Goal: Complete application form

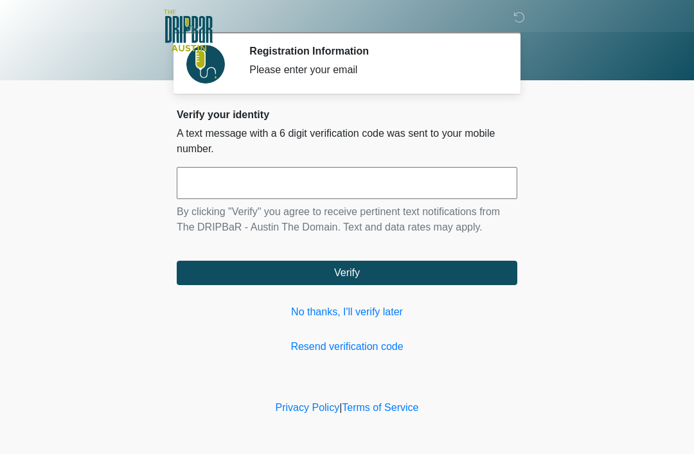
click at [411, 187] on input "text" at bounding box center [347, 183] width 341 height 32
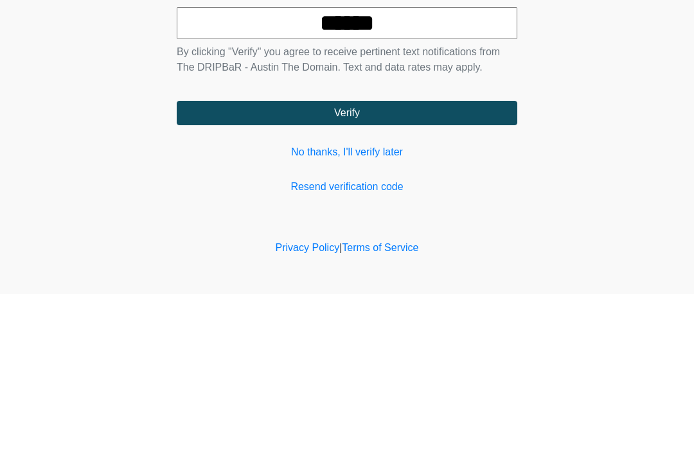
type input "******"
click at [346, 261] on button "Verify" at bounding box center [347, 273] width 341 height 24
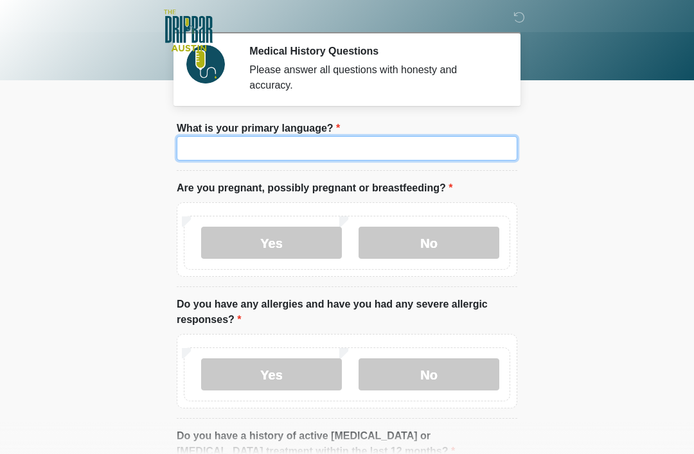
click at [425, 154] on input "What is your primary language?" at bounding box center [347, 148] width 341 height 24
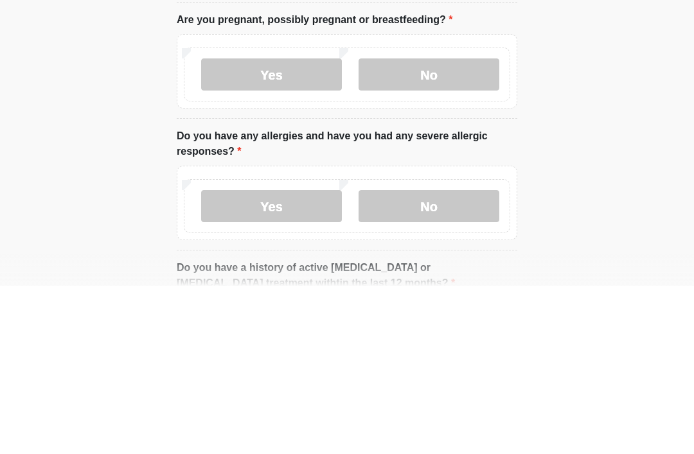
type input "*******"
click at [426, 227] on label "No" at bounding box center [429, 243] width 141 height 32
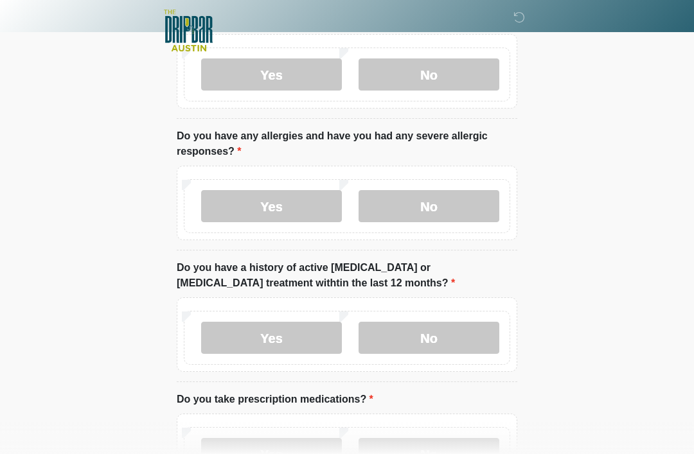
click at [415, 198] on label "No" at bounding box center [429, 206] width 141 height 32
click at [463, 332] on label "No" at bounding box center [429, 338] width 141 height 32
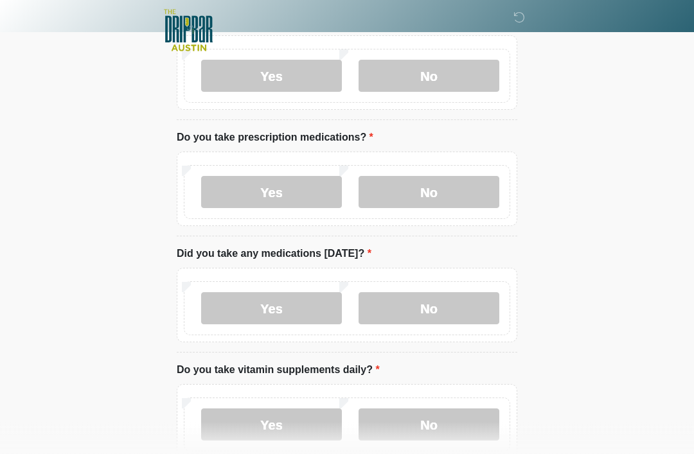
scroll to position [433, 0]
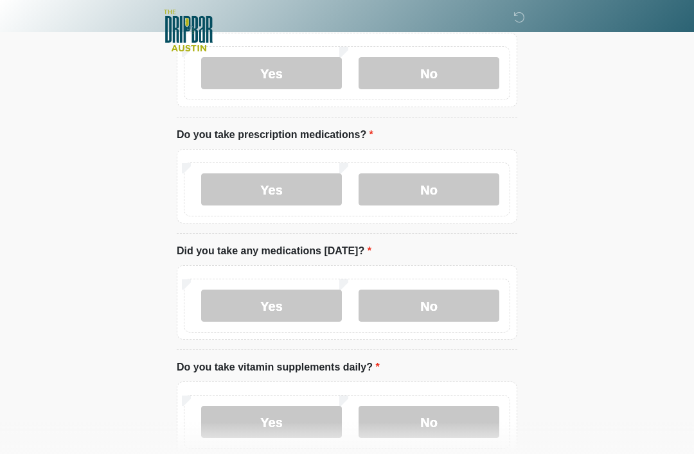
click at [443, 197] on label "No" at bounding box center [429, 190] width 141 height 32
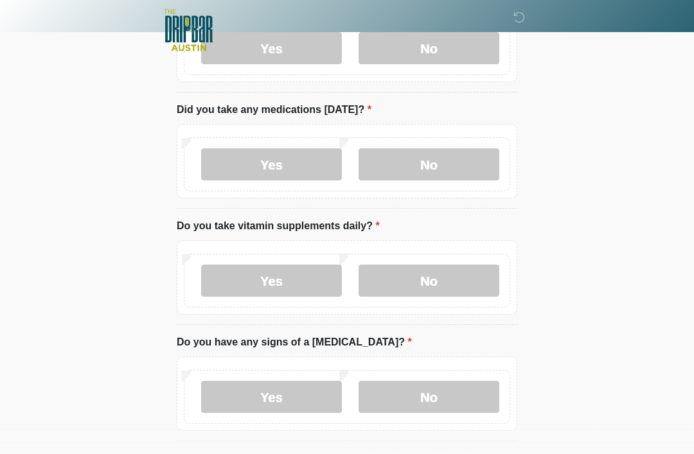
scroll to position [574, 0]
click at [427, 159] on label "No" at bounding box center [429, 165] width 141 height 32
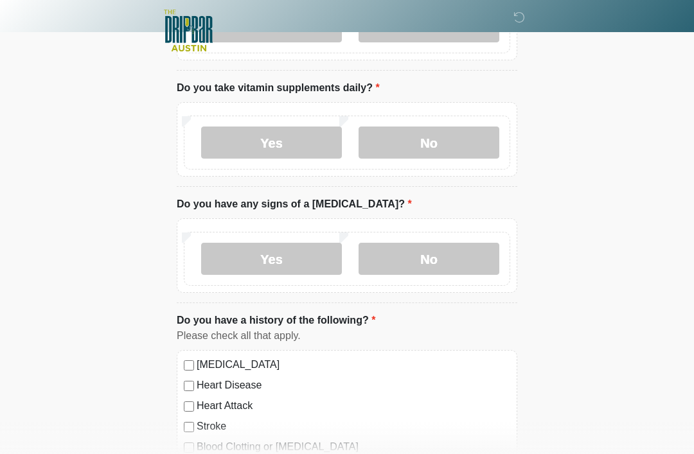
scroll to position [713, 0]
click at [271, 138] on label "Yes" at bounding box center [271, 142] width 141 height 32
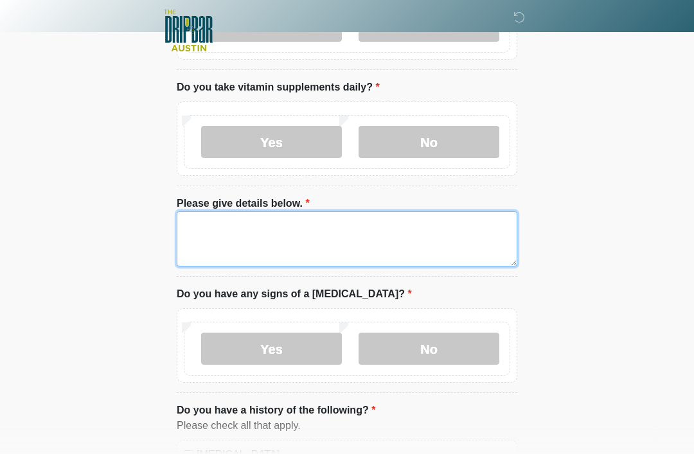
click at [340, 238] on textarea "Please give details below." at bounding box center [347, 238] width 341 height 55
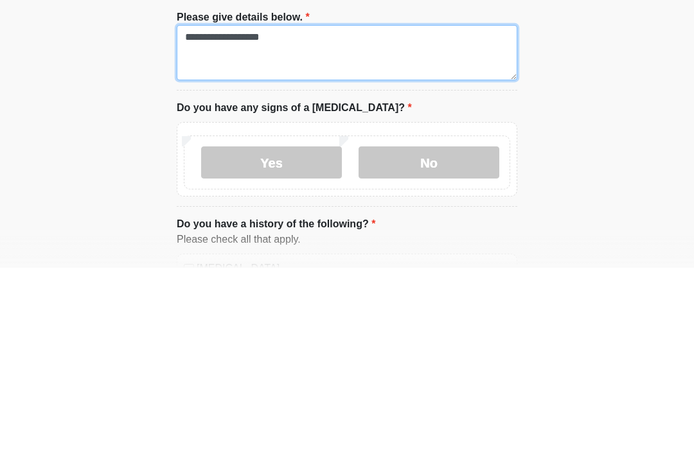
type textarea "**********"
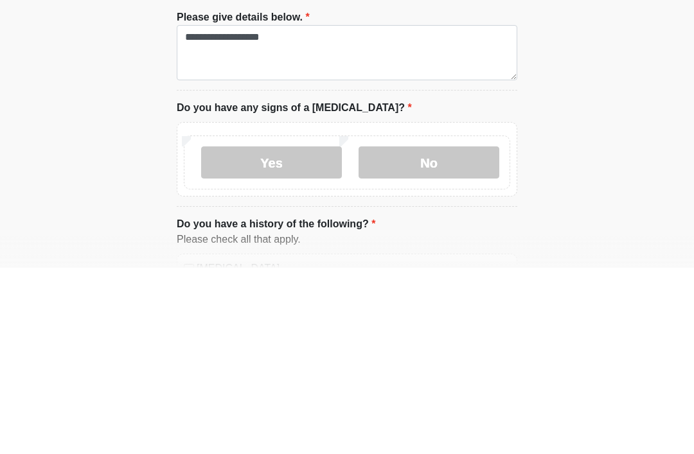
click at [447, 333] on label "No" at bounding box center [429, 349] width 141 height 32
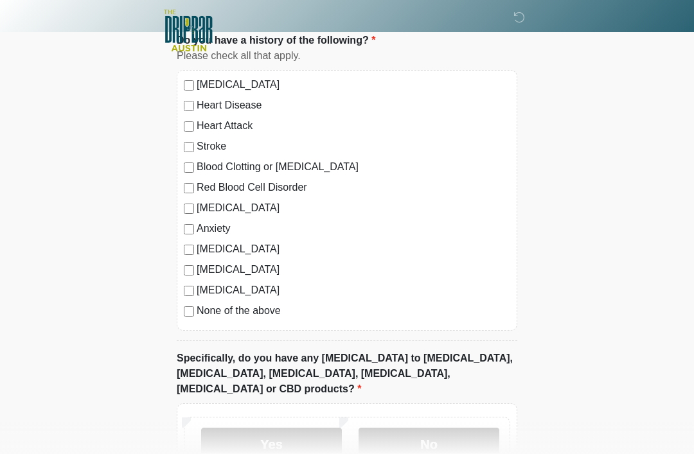
scroll to position [1107, 0]
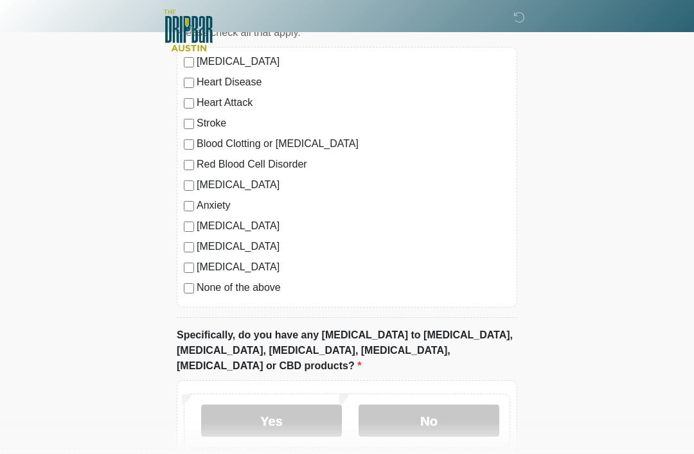
click at [198, 280] on label "None of the above" at bounding box center [354, 287] width 314 height 15
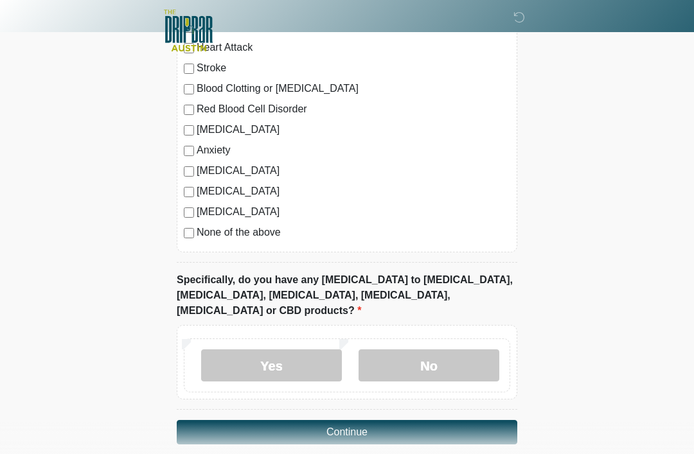
click at [431, 353] on label "No" at bounding box center [429, 366] width 141 height 32
click at [357, 420] on button "Continue" at bounding box center [347, 432] width 341 height 24
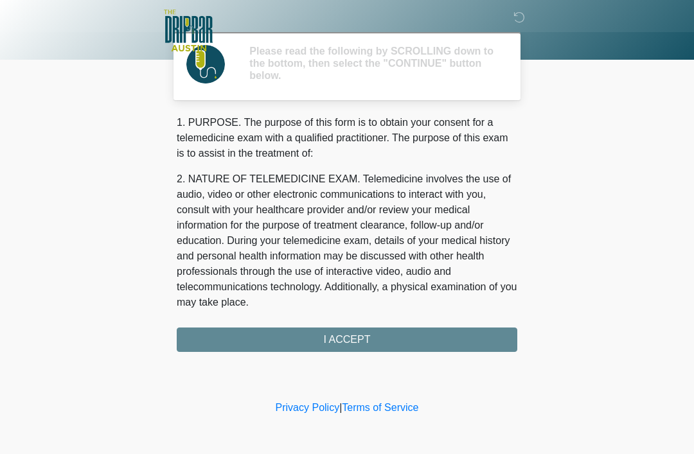
scroll to position [0, 0]
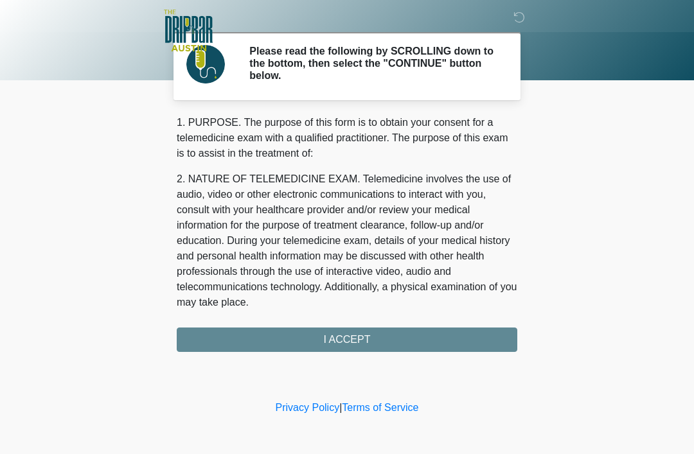
click at [366, 337] on div "1. PURPOSE. The purpose of this form is to obtain your consent for a telemedici…" at bounding box center [347, 233] width 341 height 237
click at [346, 345] on div "1. PURPOSE. The purpose of this form is to obtain your consent for a telemedici…" at bounding box center [347, 233] width 341 height 237
click at [346, 339] on div "1. PURPOSE. The purpose of this form is to obtain your consent for a telemedici…" at bounding box center [347, 233] width 341 height 237
click at [359, 340] on div "1. PURPOSE. The purpose of this form is to obtain your consent for a telemedici…" at bounding box center [347, 233] width 341 height 237
click at [348, 347] on div "1. PURPOSE. The purpose of this form is to obtain your consent for a telemedici…" at bounding box center [347, 233] width 341 height 237
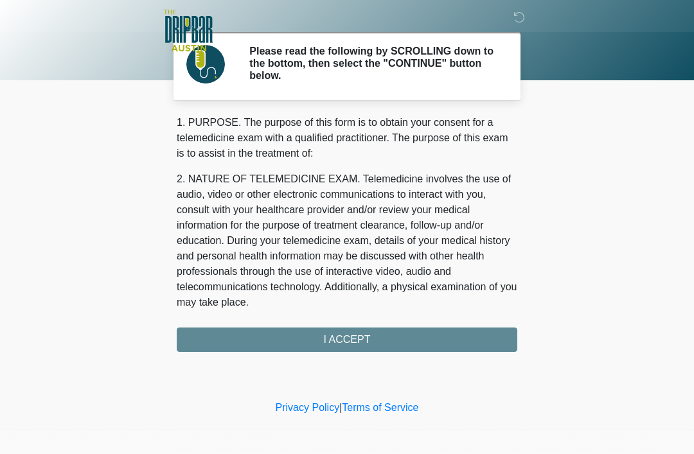
click at [348, 339] on div "1. PURPOSE. The purpose of this form is to obtain your consent for a telemedici…" at bounding box center [347, 233] width 341 height 237
click at [235, 326] on div "1. PURPOSE. The purpose of this form is to obtain your consent for a telemedici…" at bounding box center [347, 233] width 341 height 237
click at [348, 341] on div "1. PURPOSE. The purpose of this form is to obtain your consent for a telemedici…" at bounding box center [347, 233] width 341 height 237
click at [345, 335] on div "1. PURPOSE. The purpose of this form is to obtain your consent for a telemedici…" at bounding box center [347, 233] width 341 height 237
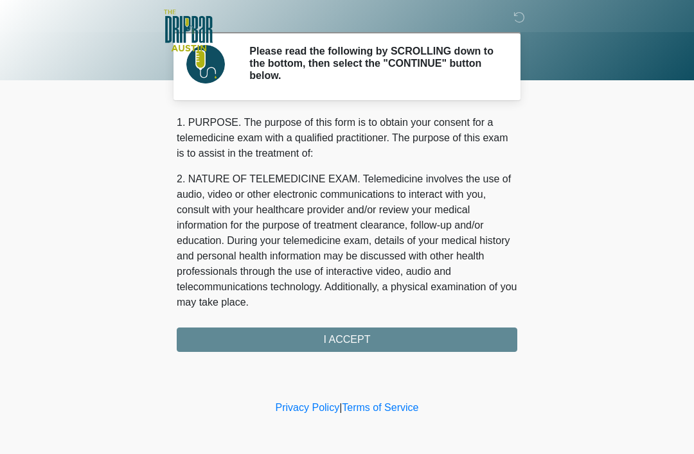
click at [354, 342] on div "1. PURPOSE. The purpose of this form is to obtain your consent for a telemedici…" at bounding box center [347, 233] width 341 height 237
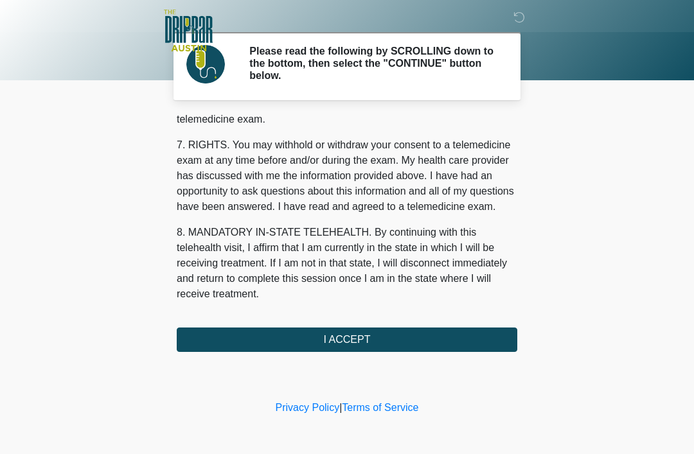
scroll to position [564, 0]
click at [388, 338] on button "I ACCEPT" at bounding box center [347, 340] width 341 height 24
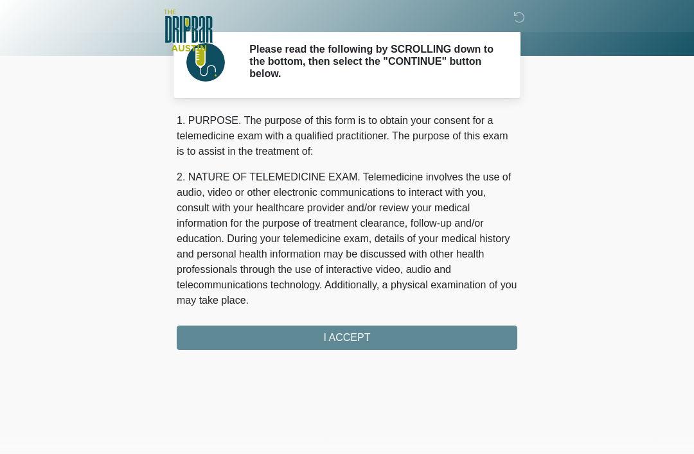
scroll to position [0, 0]
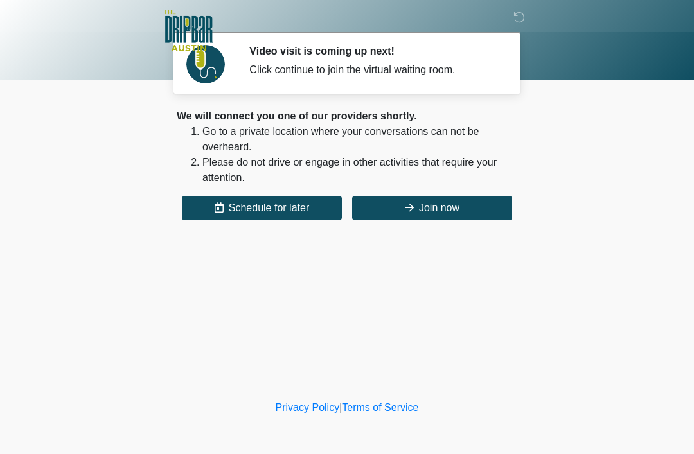
click at [449, 204] on button "Join now" at bounding box center [432, 208] width 160 height 24
